Goal: Information Seeking & Learning: Find specific fact

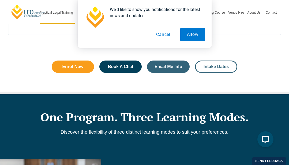
click at [223, 65] on span "Intake Dates" at bounding box center [216, 67] width 25 height 4
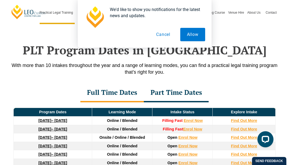
scroll to position [689, 0]
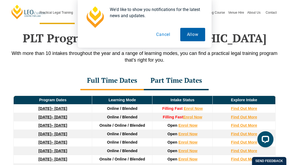
click at [191, 36] on button "Allow" at bounding box center [192, 34] width 25 height 13
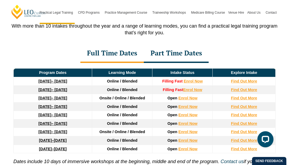
scroll to position [725, 0]
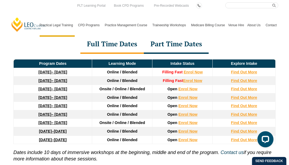
click at [171, 40] on div "Part Time Dates" at bounding box center [176, 44] width 65 height 19
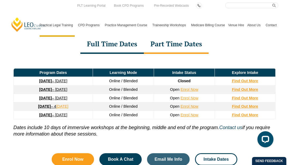
click at [136, 38] on div "Full Time Dates" at bounding box center [111, 44] width 63 height 19
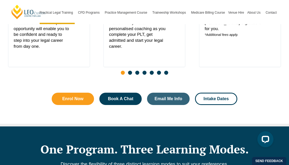
scroll to position [347, 0]
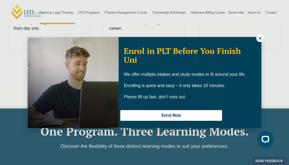
click at [260, 37] on icon at bounding box center [260, 38] width 5 height 5
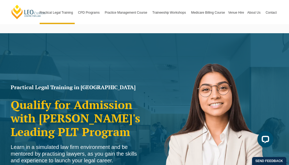
scroll to position [0, 0]
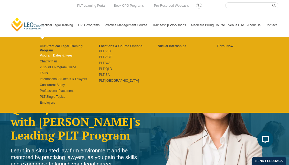
click at [52, 53] on link "Program Dates & Fees" at bounding box center [69, 55] width 59 height 4
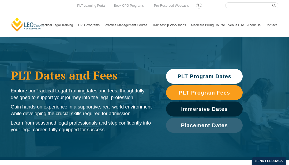
click at [203, 78] on span "PLT Program Dates" at bounding box center [205, 76] width 54 height 5
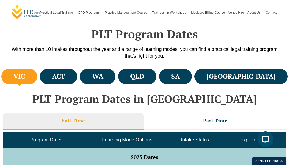
scroll to position [160, 0]
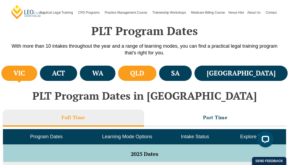
click at [156, 78] on li "QLD" at bounding box center [137, 73] width 38 height 15
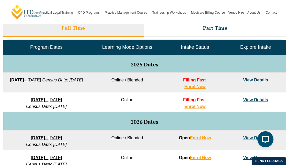
scroll to position [249, 0]
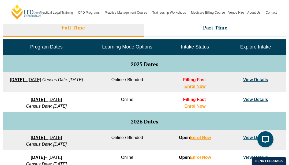
click at [248, 80] on link "View Details" at bounding box center [255, 79] width 25 height 5
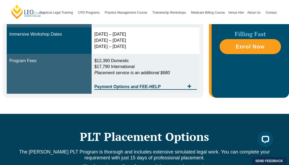
scroll to position [221, 0]
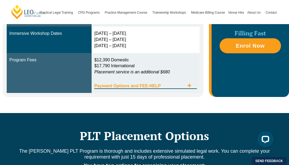
click at [193, 84] on span "Tabs. Open items with Enter or Space, close with Escape and navigate using the …" at bounding box center [190, 85] width 10 height 5
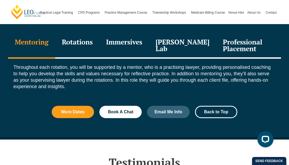
scroll to position [780, 0]
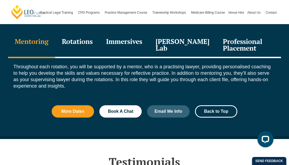
click at [93, 43] on div "Rotations" at bounding box center [77, 45] width 44 height 25
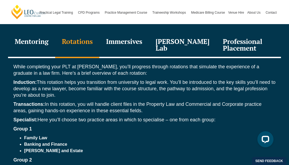
click at [48, 39] on div "Mentoring" at bounding box center [31, 45] width 47 height 25
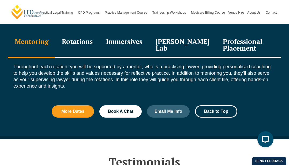
click at [79, 46] on div "Rotations" at bounding box center [77, 45] width 44 height 25
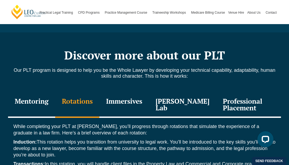
scroll to position [718, 0]
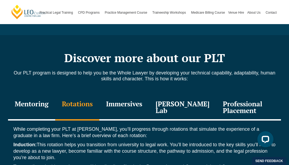
click at [125, 107] on div "Immersives" at bounding box center [124, 107] width 50 height 25
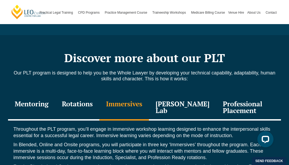
click at [157, 107] on div "Leo Justice Lab" at bounding box center [182, 107] width 67 height 25
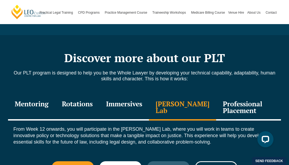
click at [220, 109] on div "Professional Placement" at bounding box center [248, 107] width 65 height 25
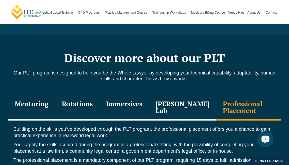
click at [260, 140] on button "Open LiveChat chat widget" at bounding box center [265, 139] width 16 height 16
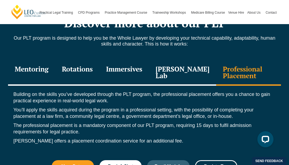
scroll to position [757, 0]
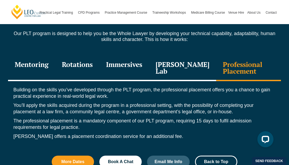
click at [180, 77] on div "Leo Justice Lab" at bounding box center [182, 68] width 67 height 25
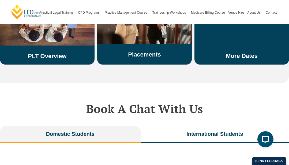
scroll to position [1165, 0]
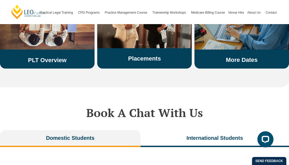
click at [245, 63] on link "More Dates" at bounding box center [242, 60] width 32 height 7
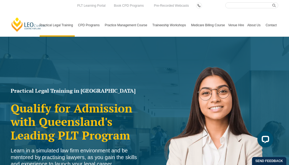
click at [241, 4] on input "Search here" at bounding box center [251, 5] width 53 height 6
type input "cenus date"
click at [272, 2] on button "submit" at bounding box center [275, 5] width 6 height 6
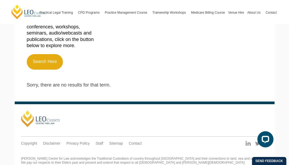
scroll to position [40, 0]
